Goal: Transaction & Acquisition: Book appointment/travel/reservation

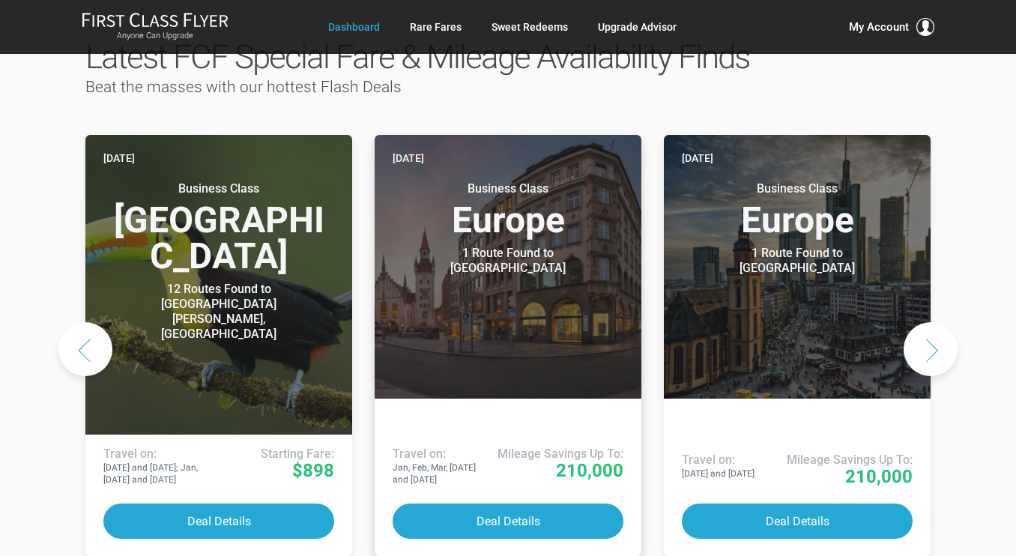
scroll to position [749, 0]
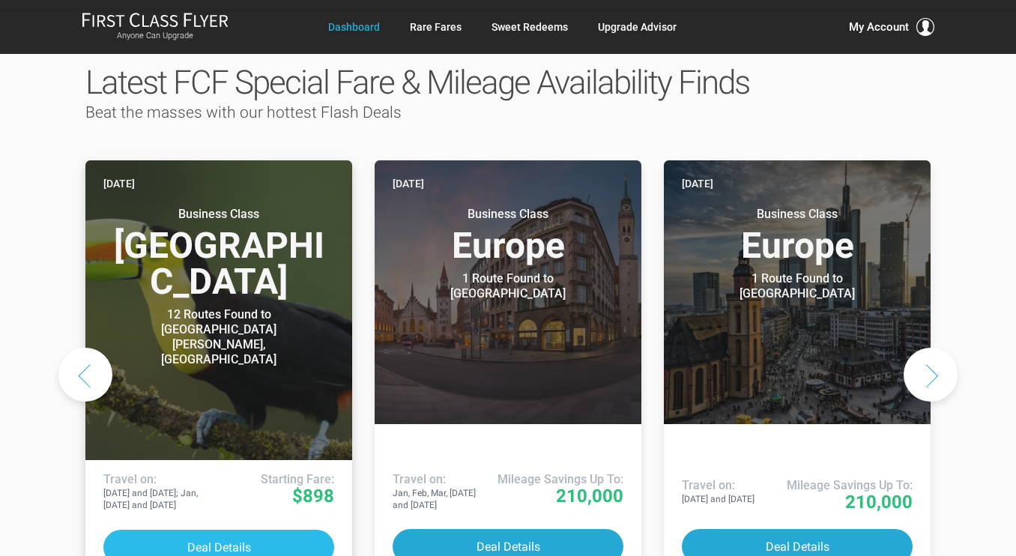
click at [215, 529] on button "Deal Details" at bounding box center [218, 546] width 231 height 35
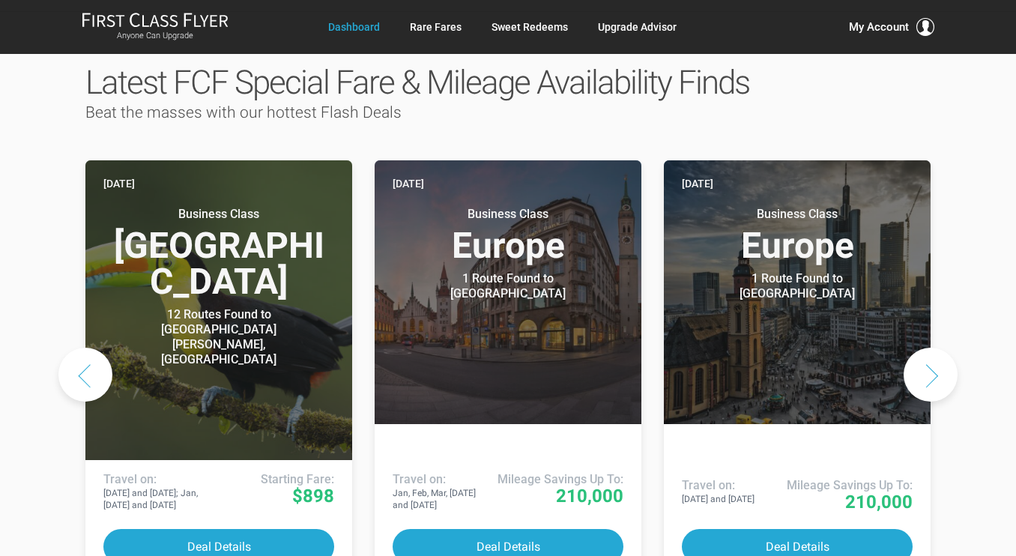
click at [943, 347] on button "Next slide" at bounding box center [930, 374] width 54 height 54
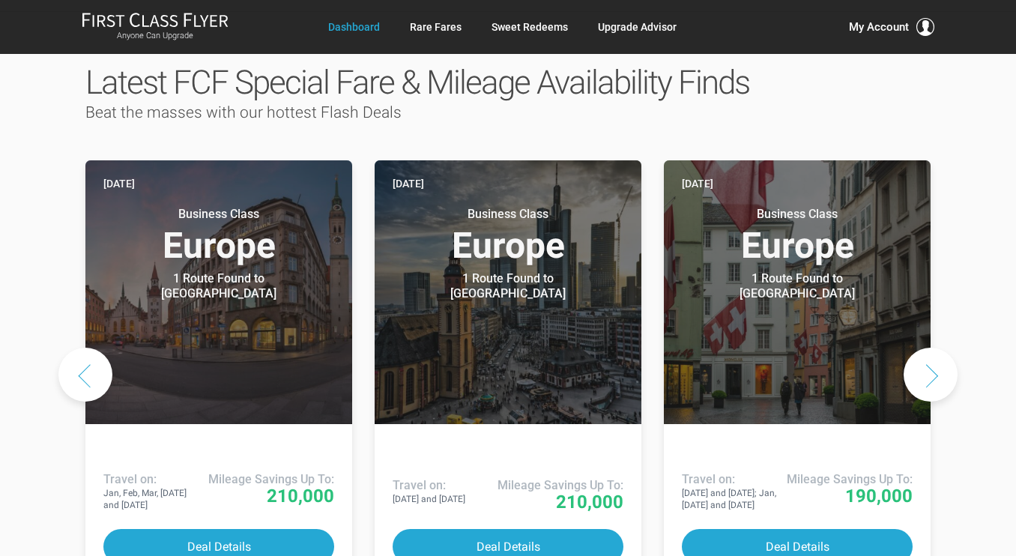
click at [943, 347] on button "Next slide" at bounding box center [930, 374] width 54 height 54
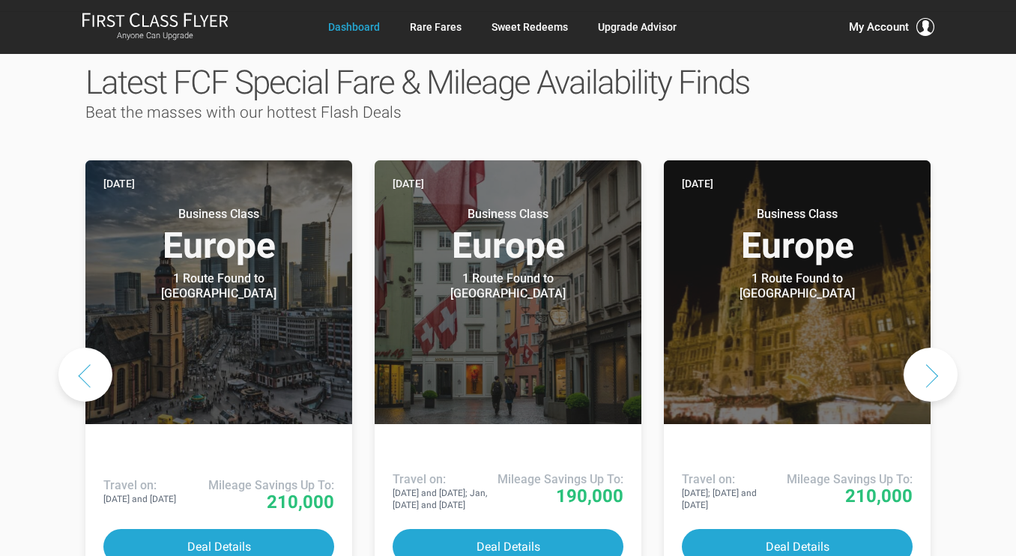
click at [943, 347] on button "Next slide" at bounding box center [930, 374] width 54 height 54
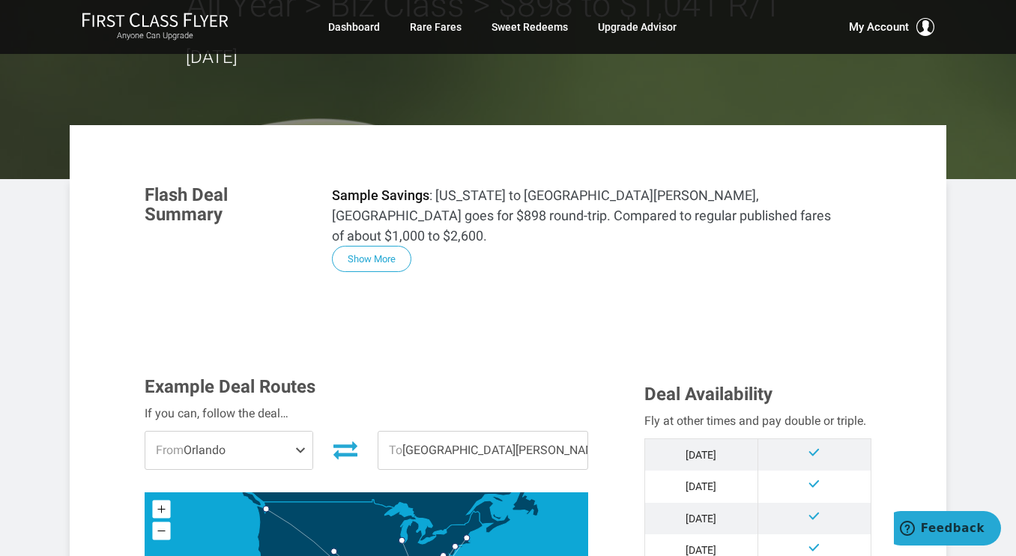
scroll to position [150, 0]
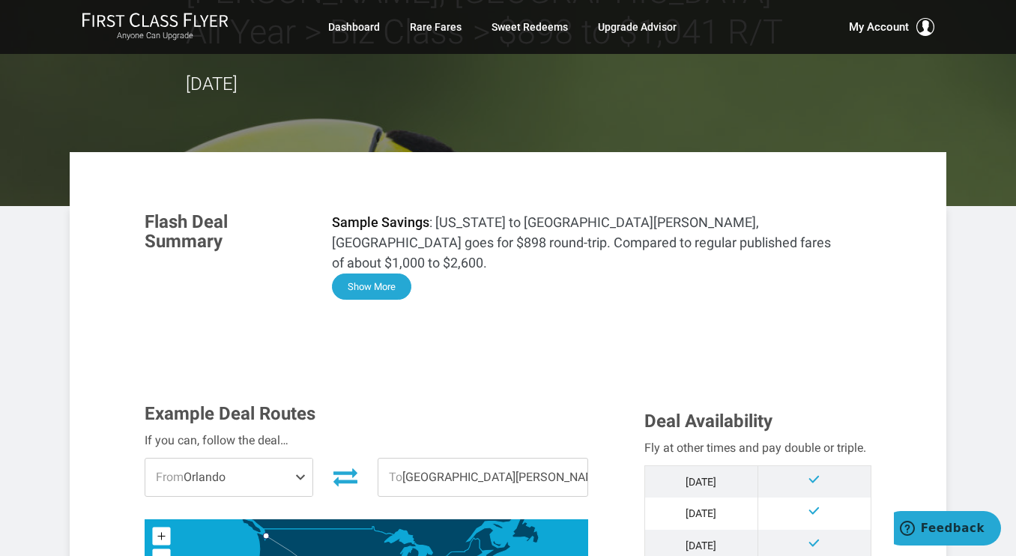
click at [385, 273] on button "Show More" at bounding box center [371, 286] width 79 height 26
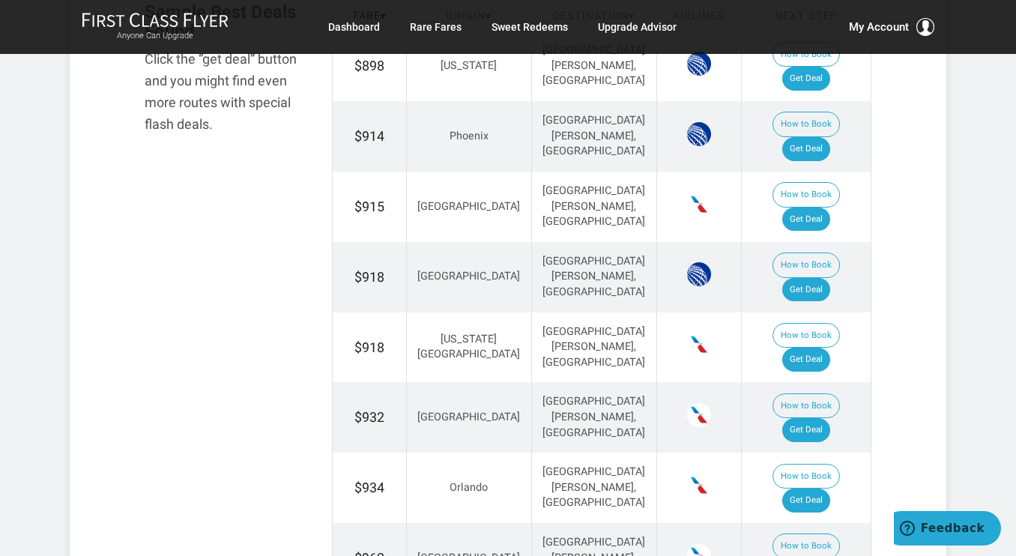
scroll to position [1872, 0]
